Goal: Information Seeking & Learning: Learn about a topic

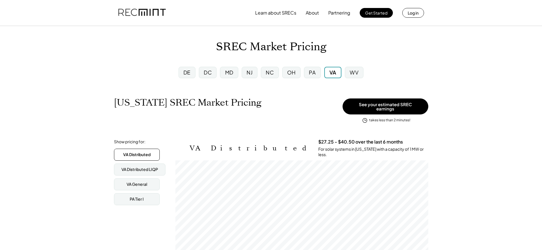
scroll to position [94, 253]
click at [144, 182] on div "VA General" at bounding box center [137, 185] width 21 height 6
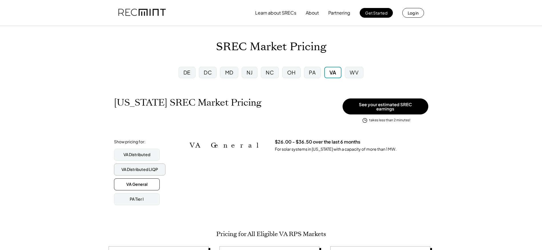
click at [140, 167] on div "VA Distributed LIQP" at bounding box center [140, 170] width 37 height 6
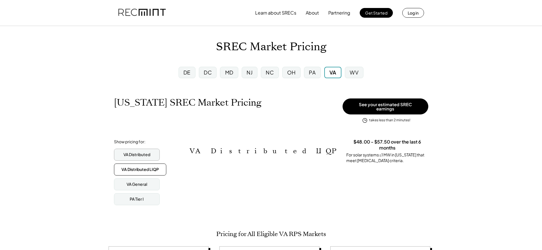
click at [141, 152] on div "VA Distributed" at bounding box center [137, 155] width 27 height 6
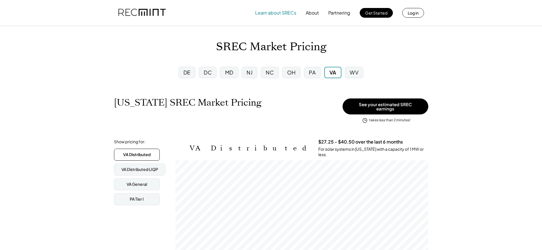
click at [273, 13] on button "Learn about SRECs" at bounding box center [275, 12] width 41 height 11
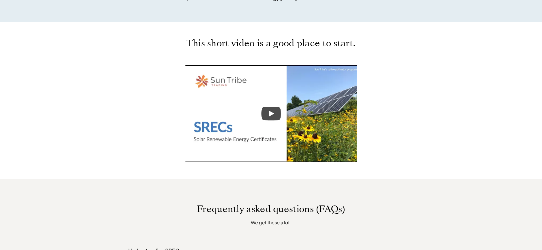
scroll to position [208, 0]
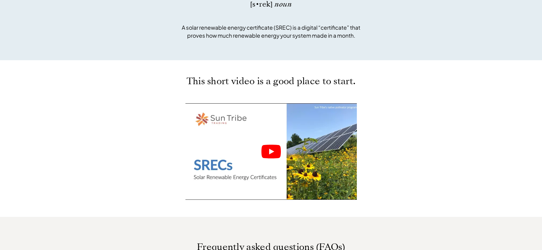
click at [268, 154] on icon "Play" at bounding box center [271, 152] width 19 height 14
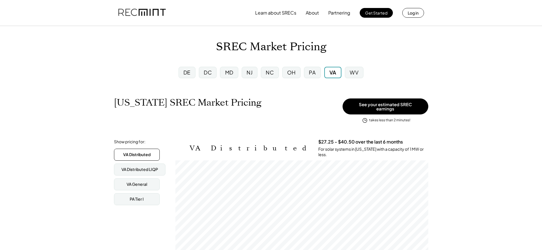
scroll to position [94, 253]
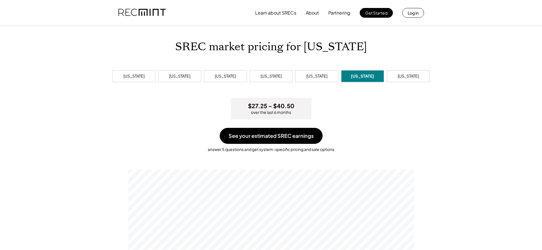
scroll to position [109, 286]
